Goal: Task Accomplishment & Management: Complete application form

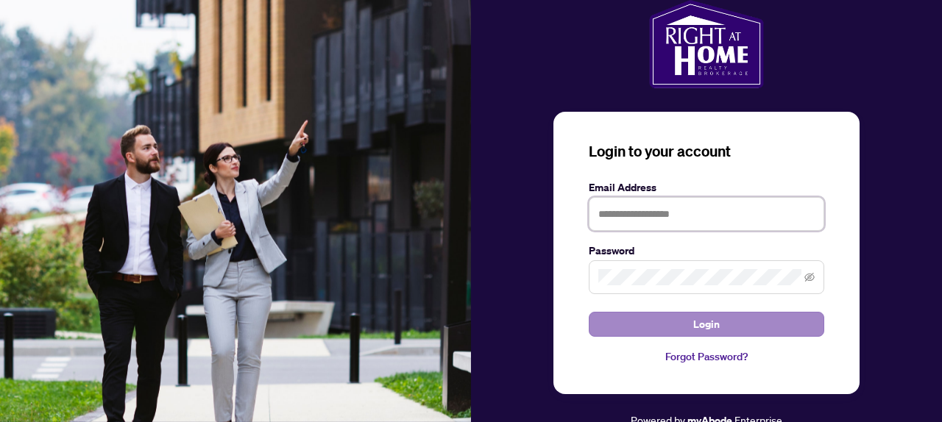
type input "**********"
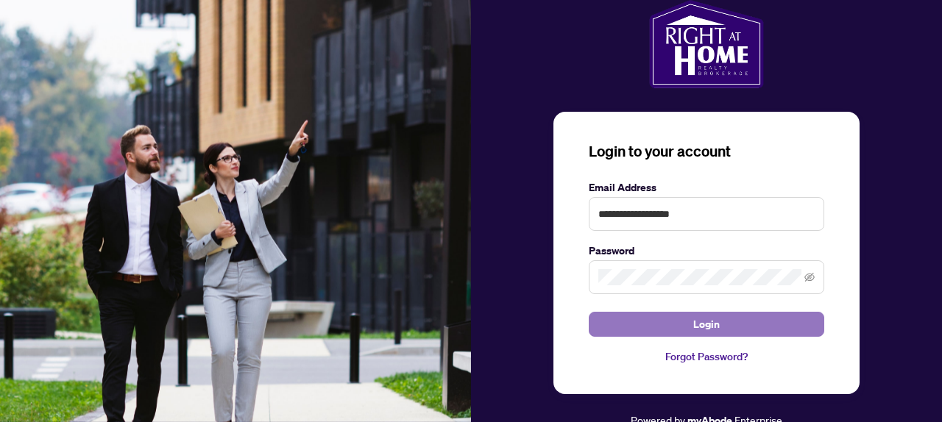
click at [673, 330] on button "Login" at bounding box center [706, 324] width 235 height 25
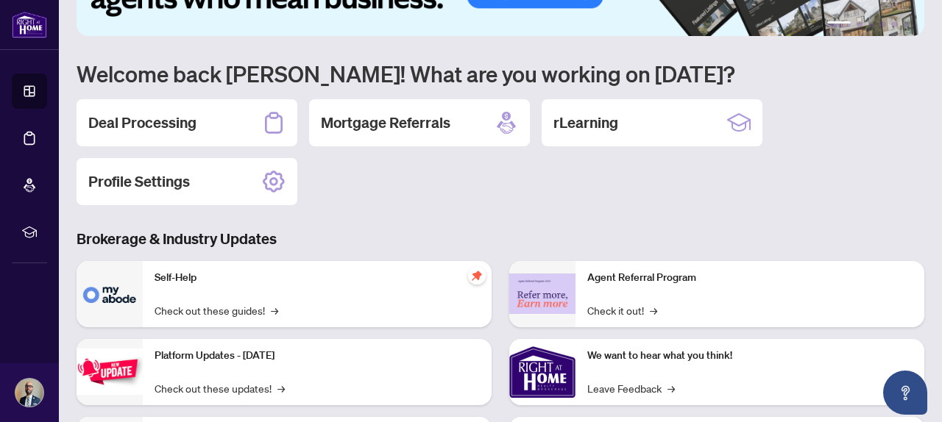
scroll to position [60, 0]
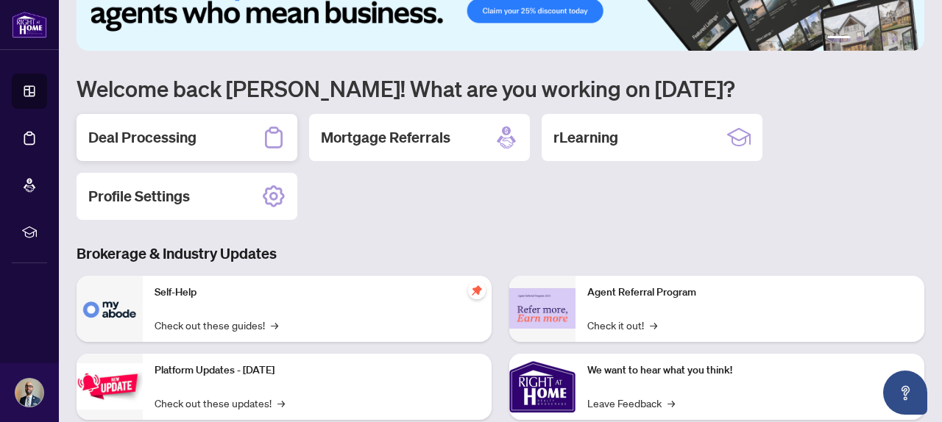
click at [199, 135] on div "Deal Processing" at bounding box center [187, 137] width 221 height 47
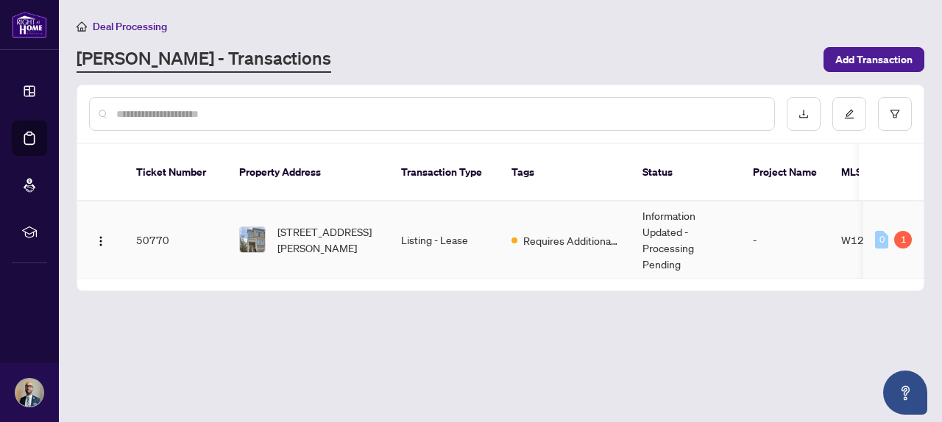
click at [414, 219] on td "Listing - Lease" at bounding box center [444, 240] width 110 height 77
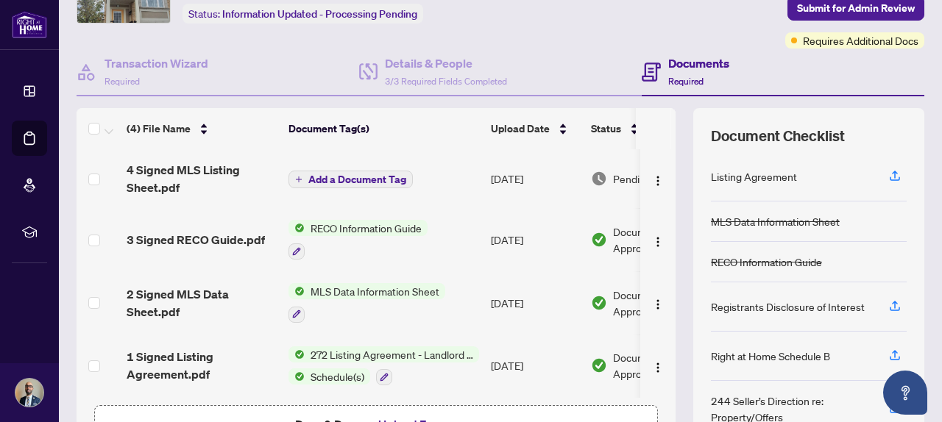
scroll to position [122, 0]
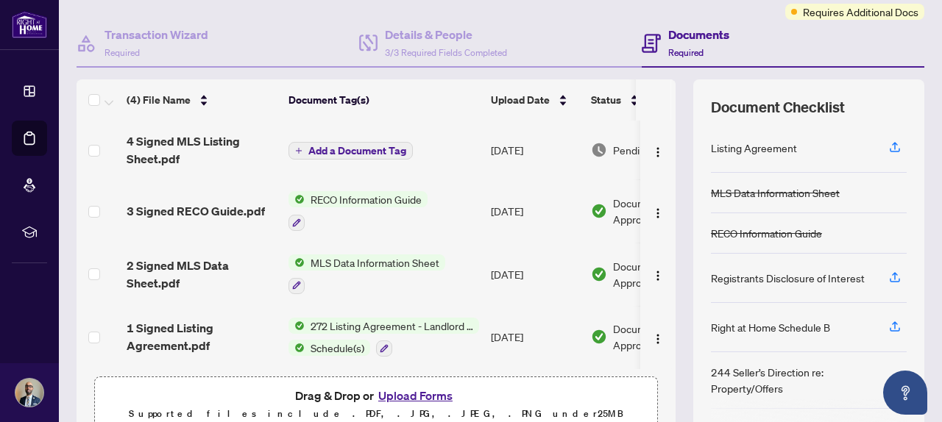
click at [363, 154] on span "Add a Document Tag" at bounding box center [357, 151] width 98 height 10
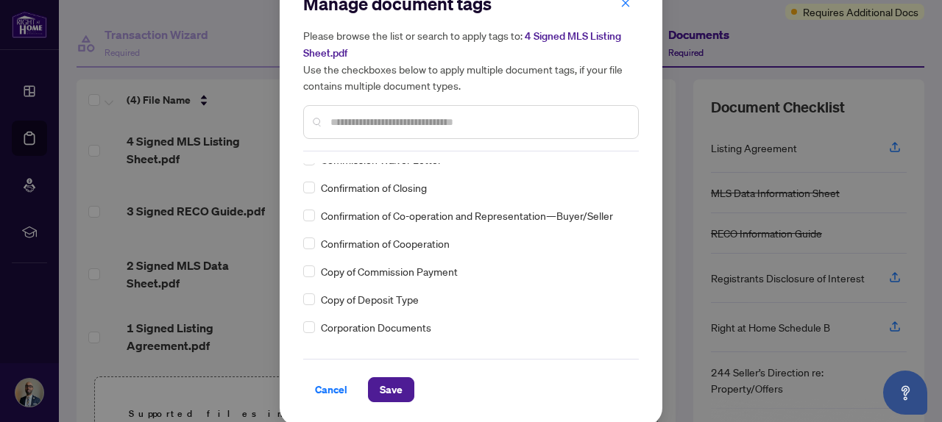
scroll to position [34, 0]
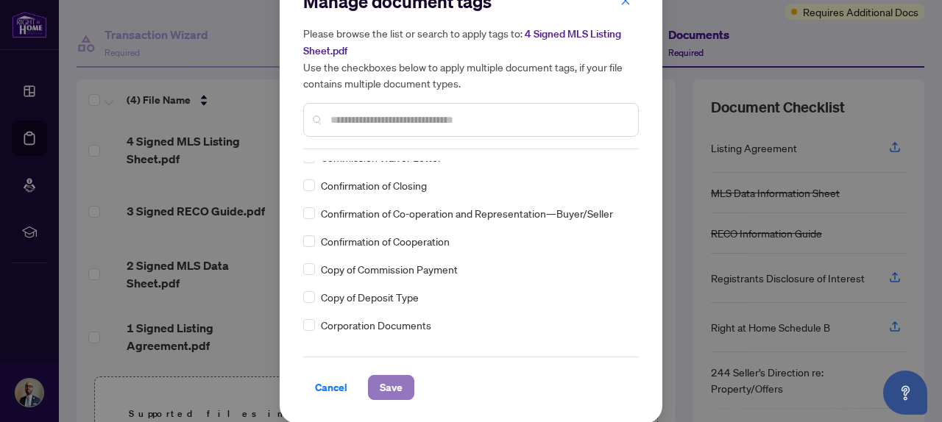
click at [395, 394] on span "Save" at bounding box center [391, 388] width 23 height 24
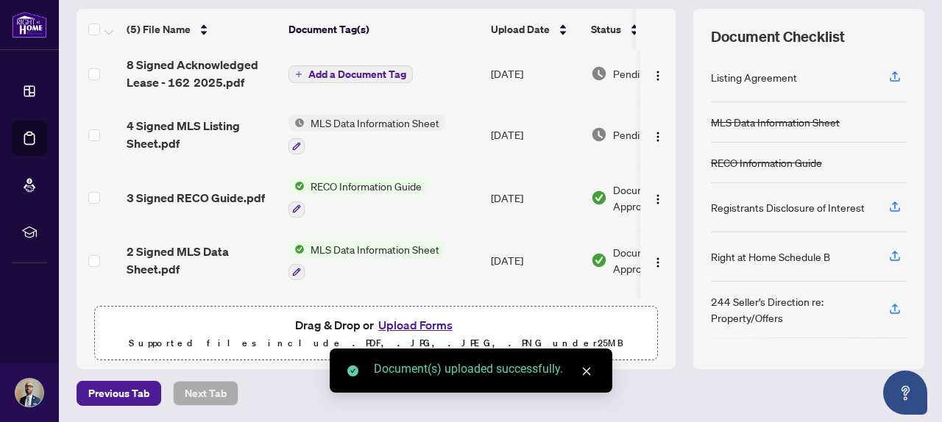
scroll to position [0, 0]
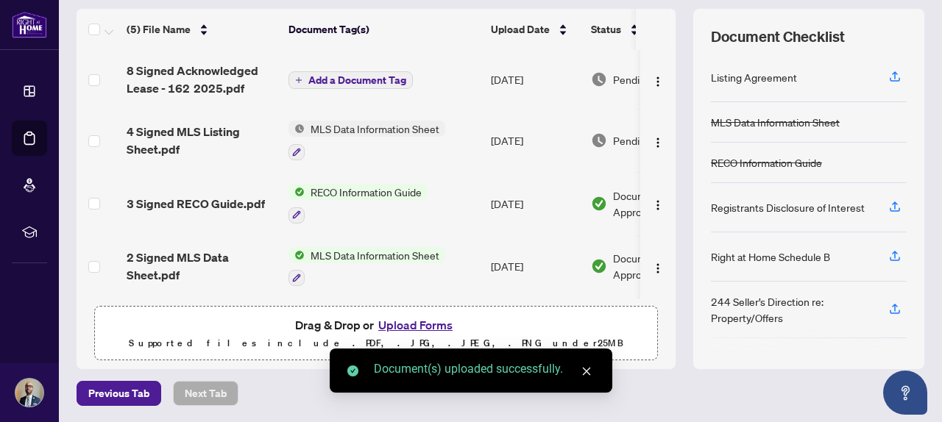
click at [383, 75] on span "Add a Document Tag" at bounding box center [357, 80] width 98 height 10
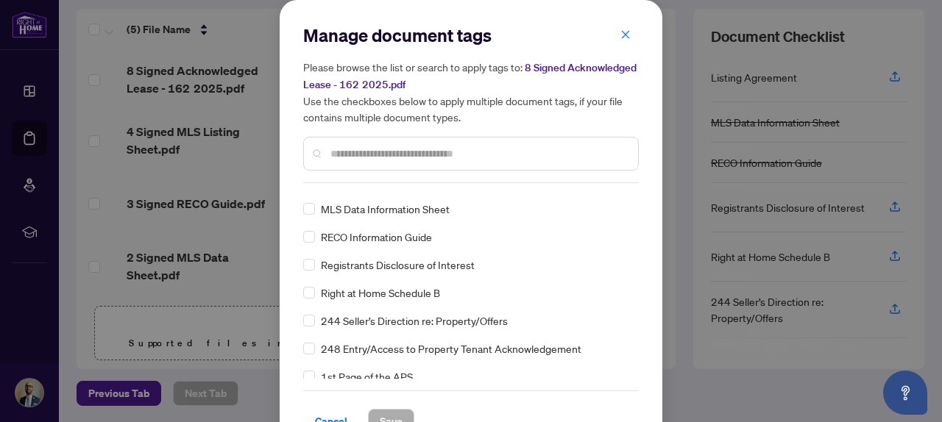
scroll to position [30, 0]
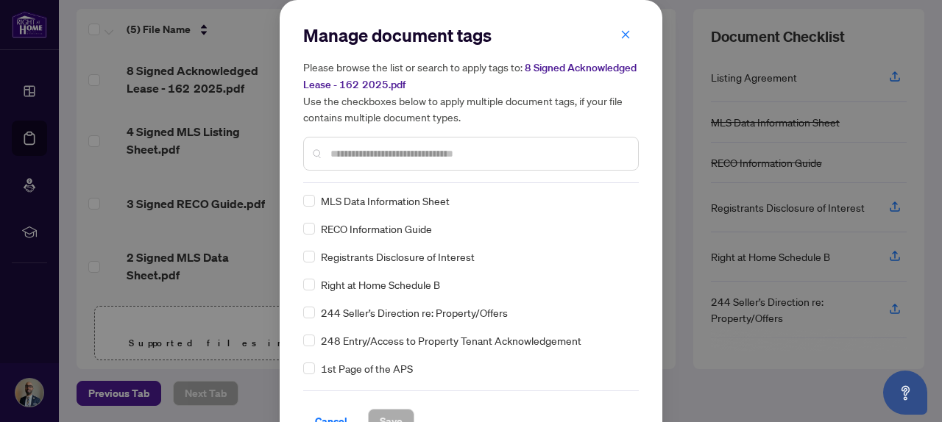
click at [360, 254] on span "Registrants Disclosure of Interest" at bounding box center [398, 257] width 154 height 16
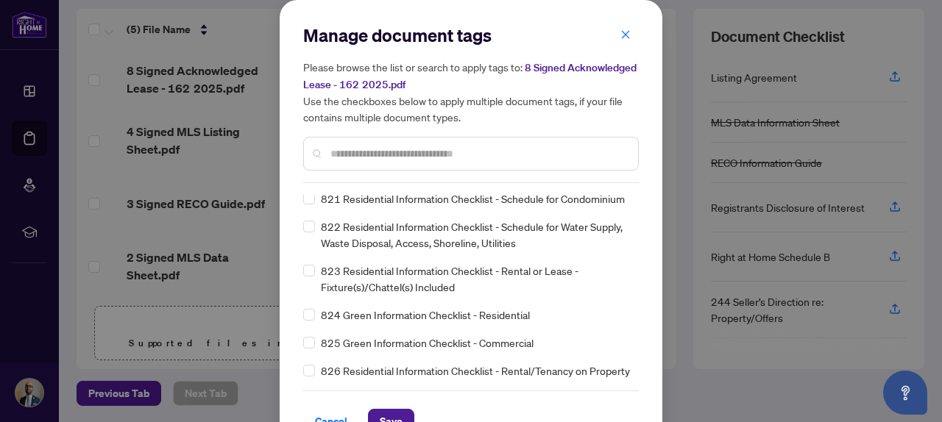
scroll to position [34, 0]
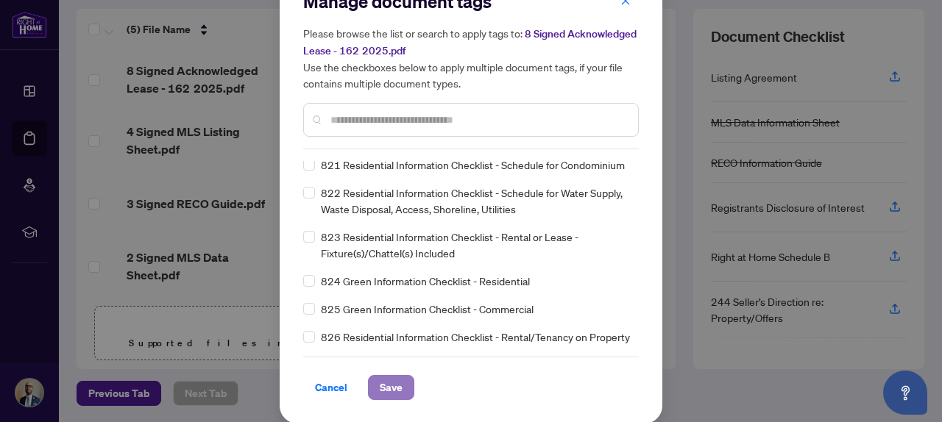
click at [391, 394] on span "Save" at bounding box center [391, 388] width 23 height 24
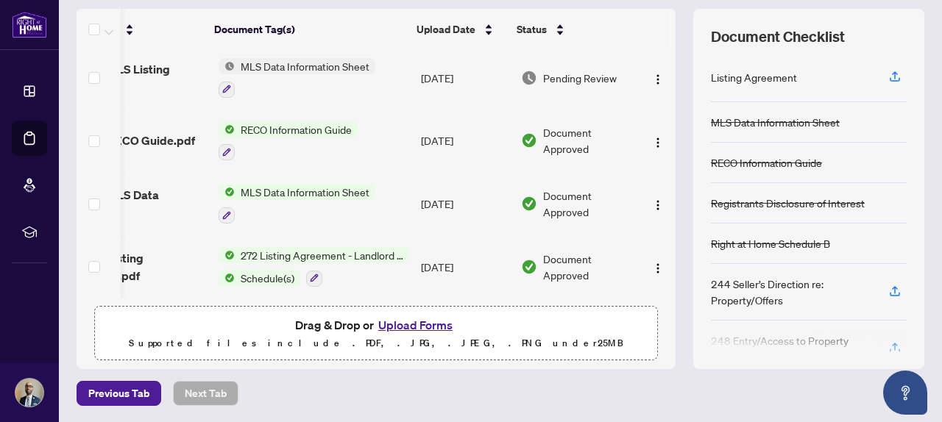
scroll to position [0, 0]
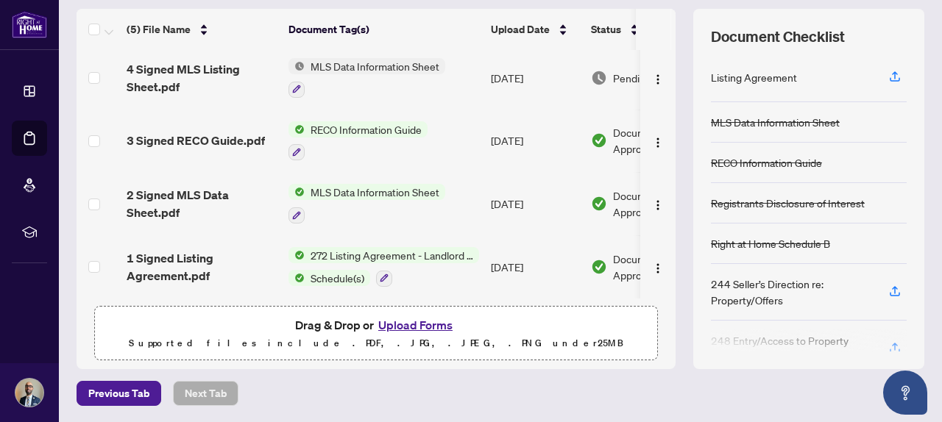
click at [374, 193] on span "MLS Data Information Sheet" at bounding box center [375, 192] width 141 height 16
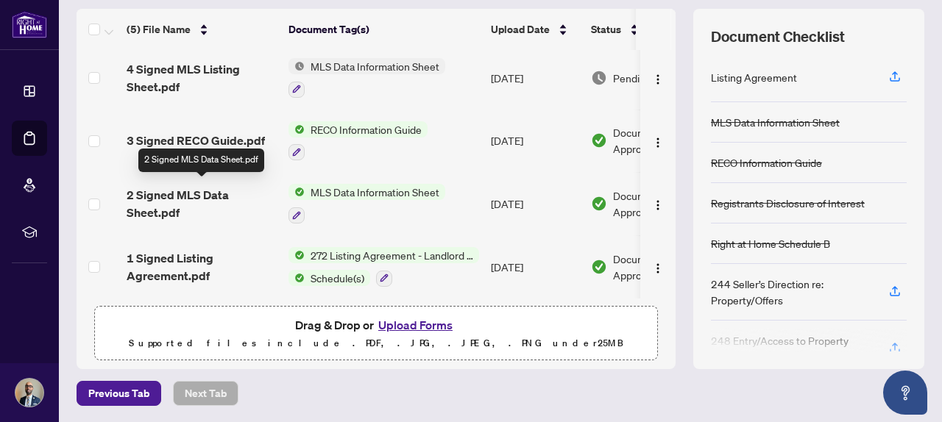
click at [162, 191] on span "2 Signed MLS Data Sheet.pdf" at bounding box center [202, 203] width 150 height 35
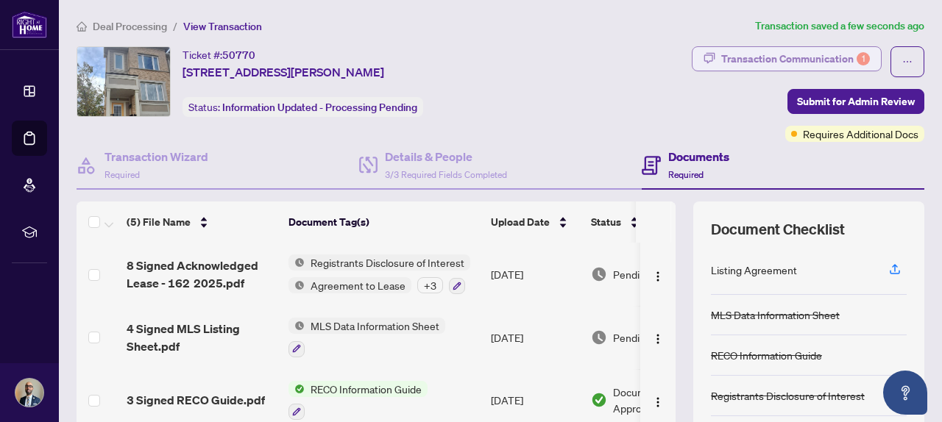
click at [806, 51] on div "Transaction Communication 1" at bounding box center [795, 59] width 149 height 24
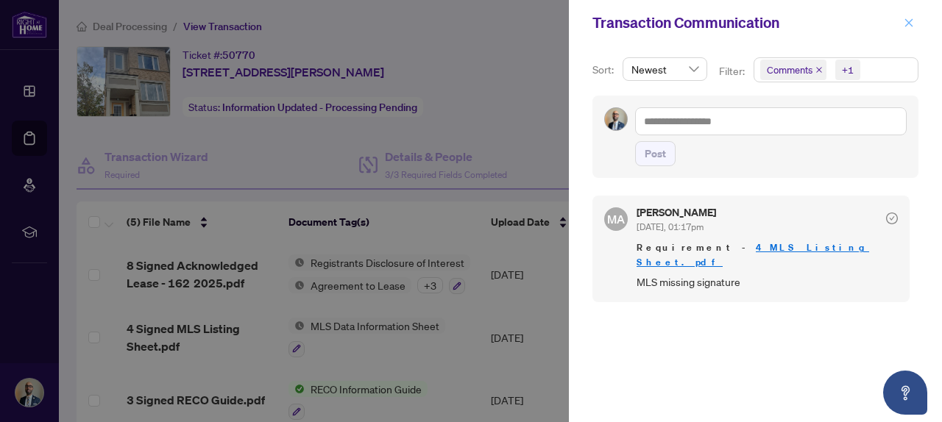
click at [911, 18] on icon "close" at bounding box center [908, 23] width 10 height 10
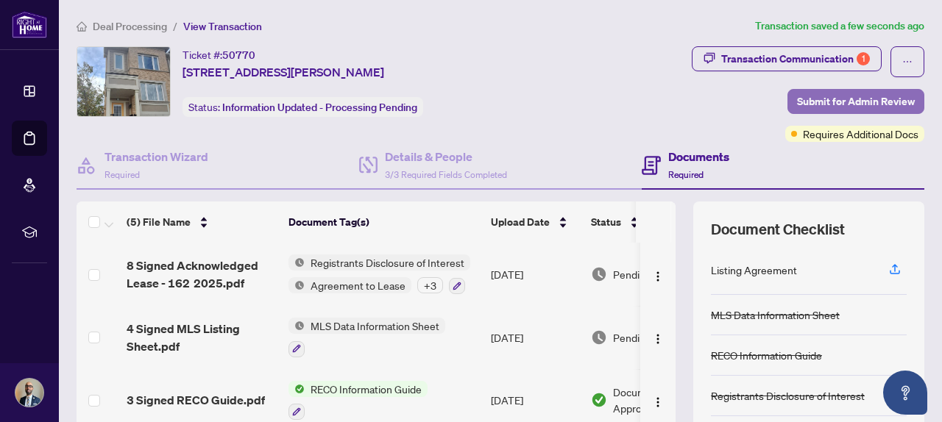
click at [818, 103] on span "Submit for Admin Review" at bounding box center [856, 102] width 118 height 24
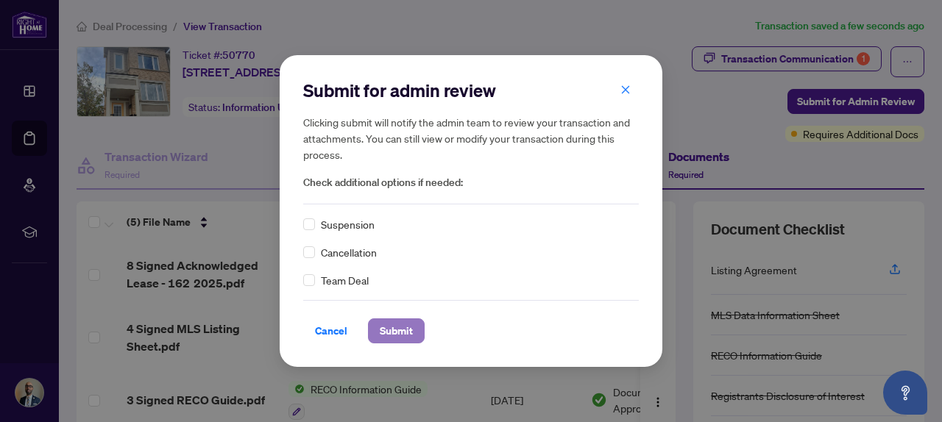
click at [398, 335] on span "Submit" at bounding box center [396, 331] width 33 height 24
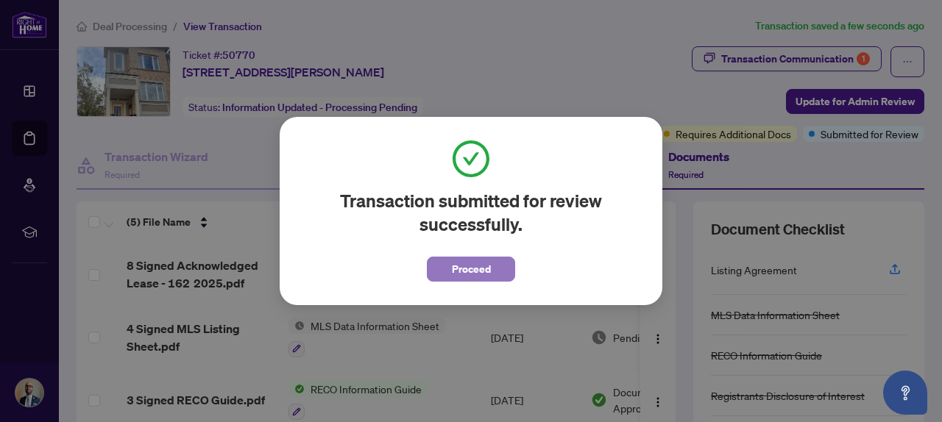
click at [479, 272] on span "Proceed" at bounding box center [471, 269] width 39 height 24
